Goal: Information Seeking & Learning: Check status

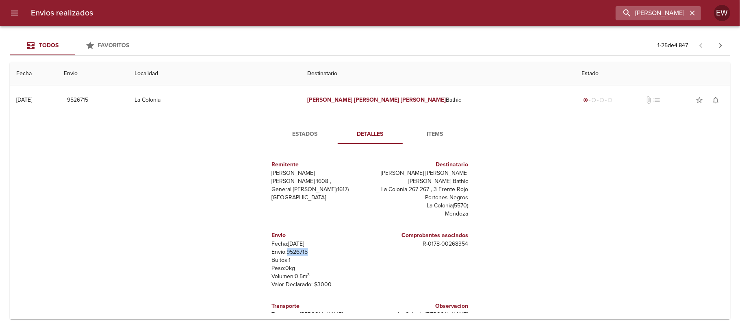
click at [689, 11] on icon "button" at bounding box center [693, 13] width 8 height 8
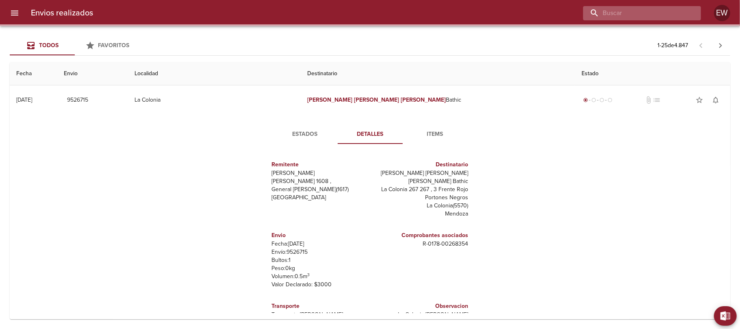
click at [677, 12] on input "buscar" at bounding box center [635, 13] width 104 height 14
paste input "[PERSON_NAME]"
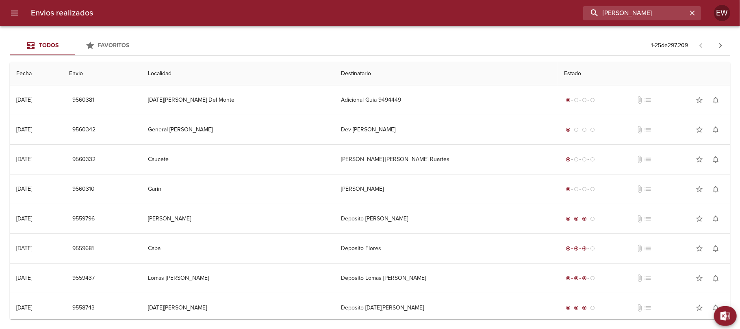
type input "[PERSON_NAME]"
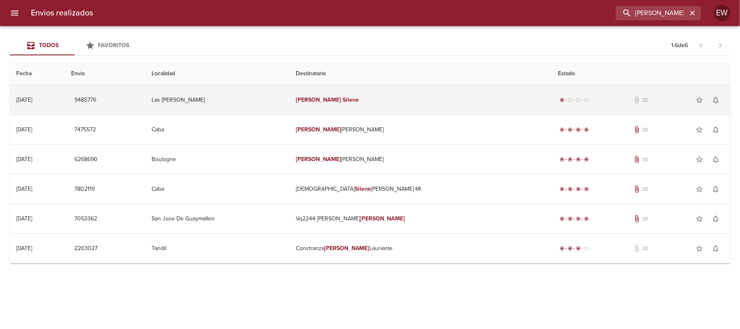
click at [410, 98] on td "[PERSON_NAME]" at bounding box center [420, 99] width 262 height 29
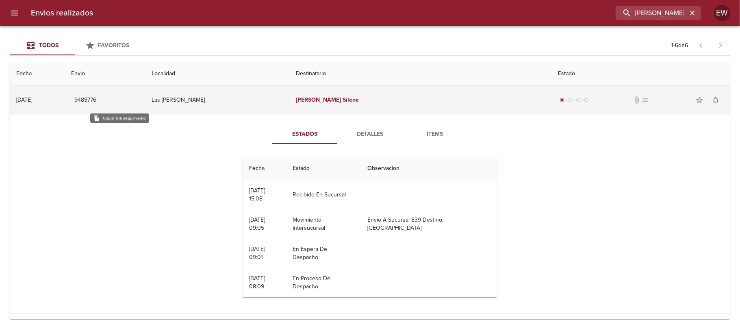
click at [96, 101] on span "9485776" at bounding box center [85, 100] width 22 height 10
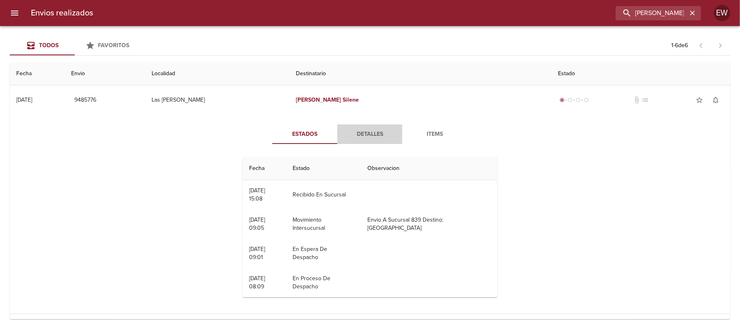
click at [358, 137] on span "Detalles" at bounding box center [369, 134] width 55 height 10
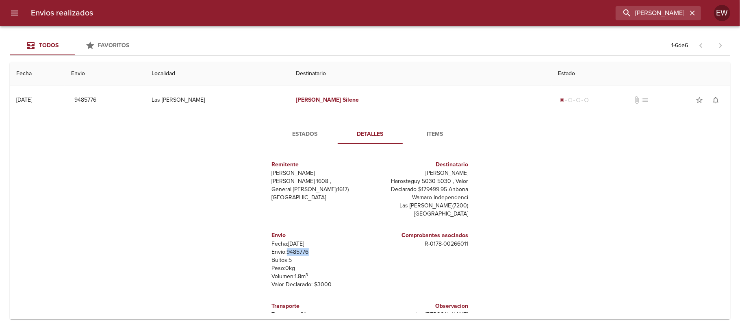
drag, startPoint x: 303, startPoint y: 251, endPoint x: 281, endPoint y: 253, distance: 22.0
click at [281, 253] on p "Envío: 9485776" at bounding box center [319, 252] width 95 height 8
copy p "9485776"
